Goal: Task Accomplishment & Management: Manage account settings

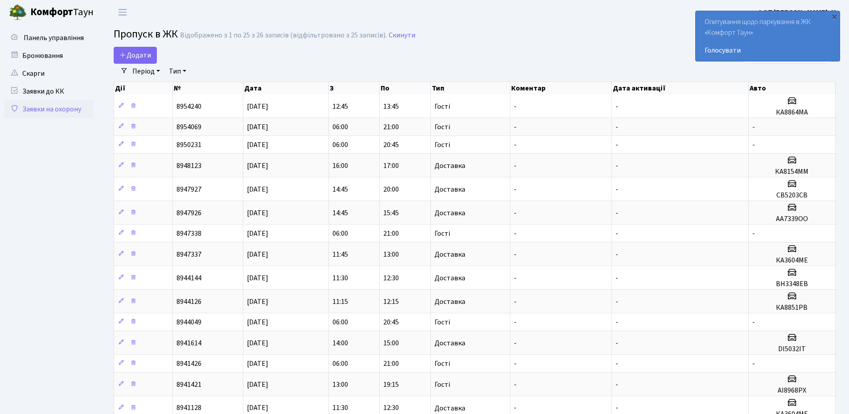
select select "25"
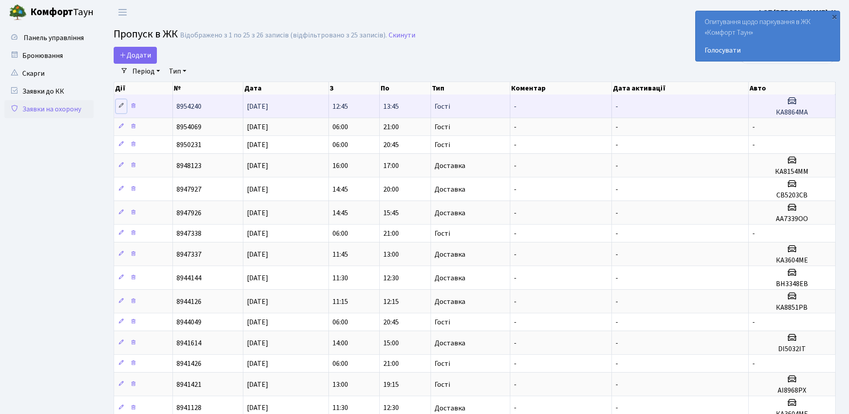
click at [119, 105] on icon at bounding box center [121, 105] width 6 height 6
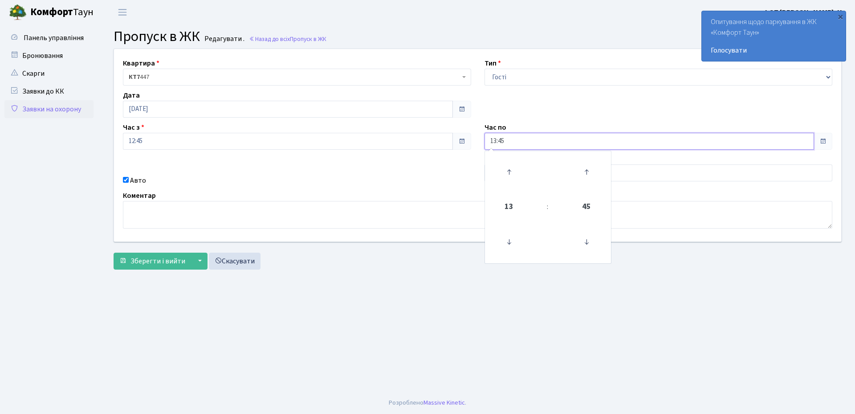
click at [514, 142] on input "13:45" at bounding box center [650, 141] width 330 height 17
click at [508, 168] on icon at bounding box center [509, 172] width 24 height 24
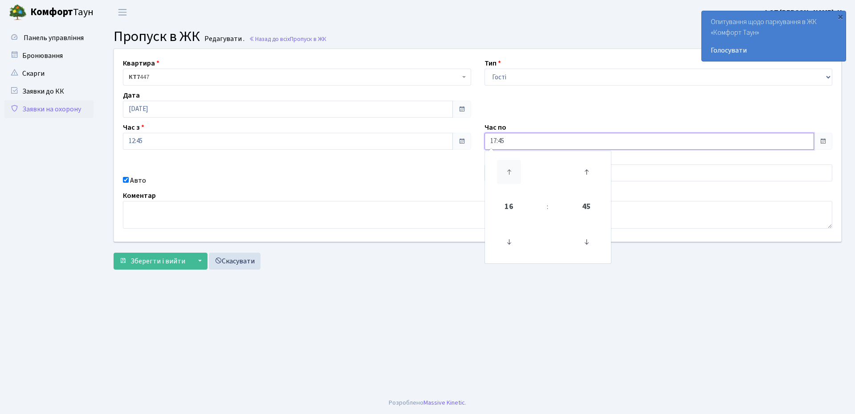
click at [508, 168] on icon at bounding box center [509, 172] width 24 height 24
type input "20:45"
click at [382, 168] on div "Квартира <b>КТ7</b>&nbsp;&nbsp;&nbsp;447 КТ7 447 Тип - Доставка Таксі Гості Сер…" at bounding box center [477, 145] width 741 height 192
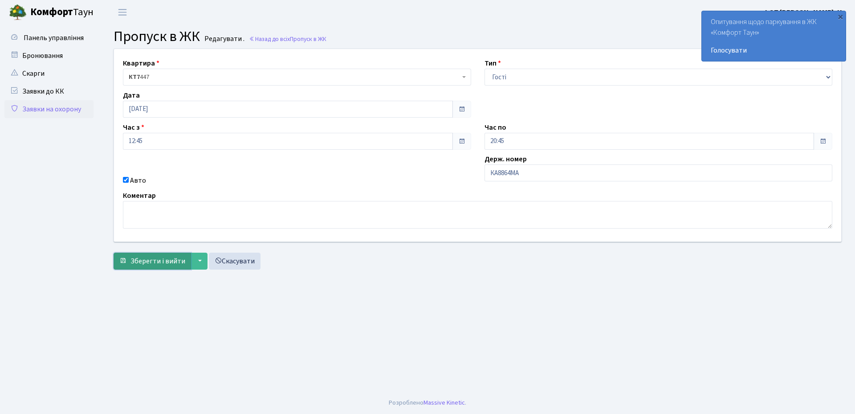
click at [155, 261] on span "Зберегти і вийти" at bounding box center [158, 261] width 55 height 10
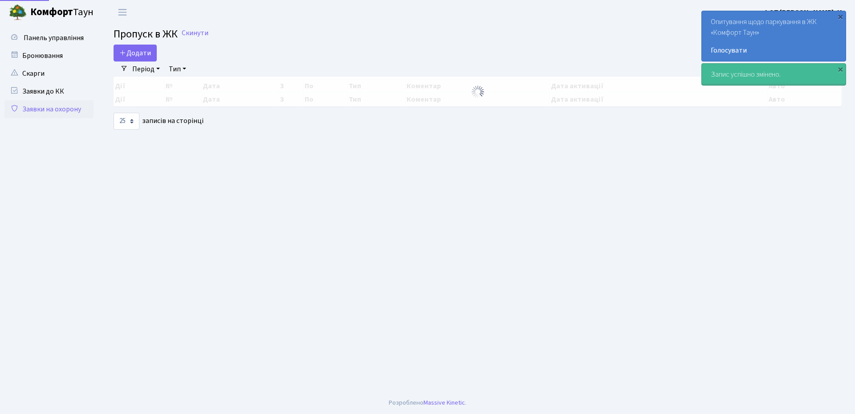
select select "25"
